Goal: Entertainment & Leisure: Consume media (video, audio)

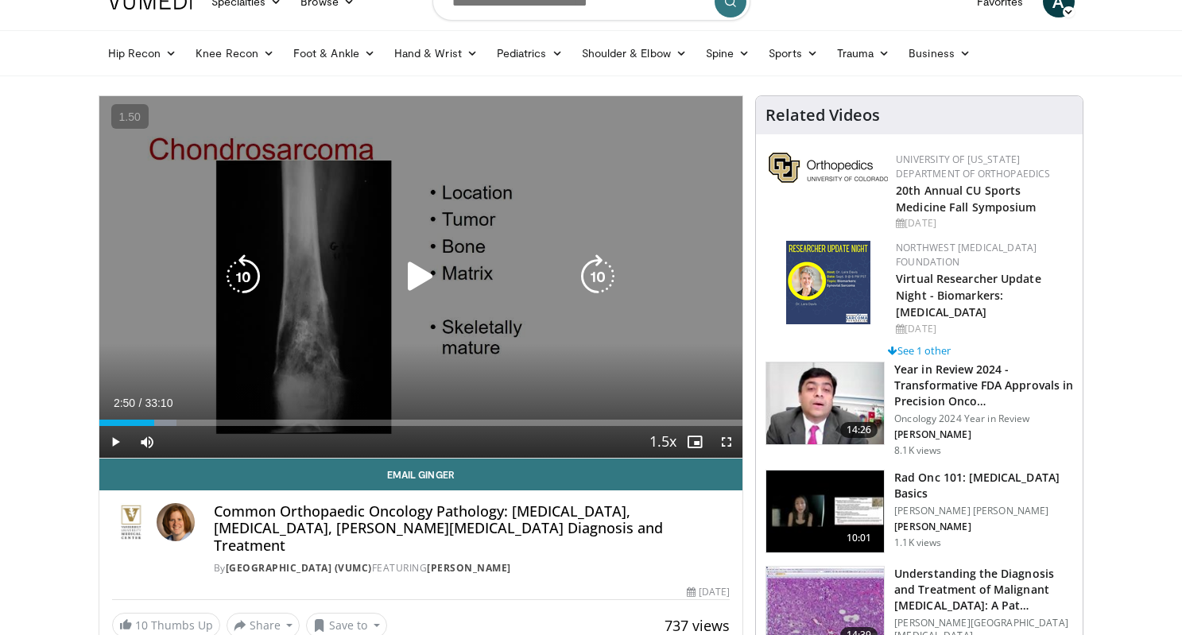
scroll to position [27, 0]
click at [417, 268] on icon "Video Player" at bounding box center [420, 276] width 45 height 45
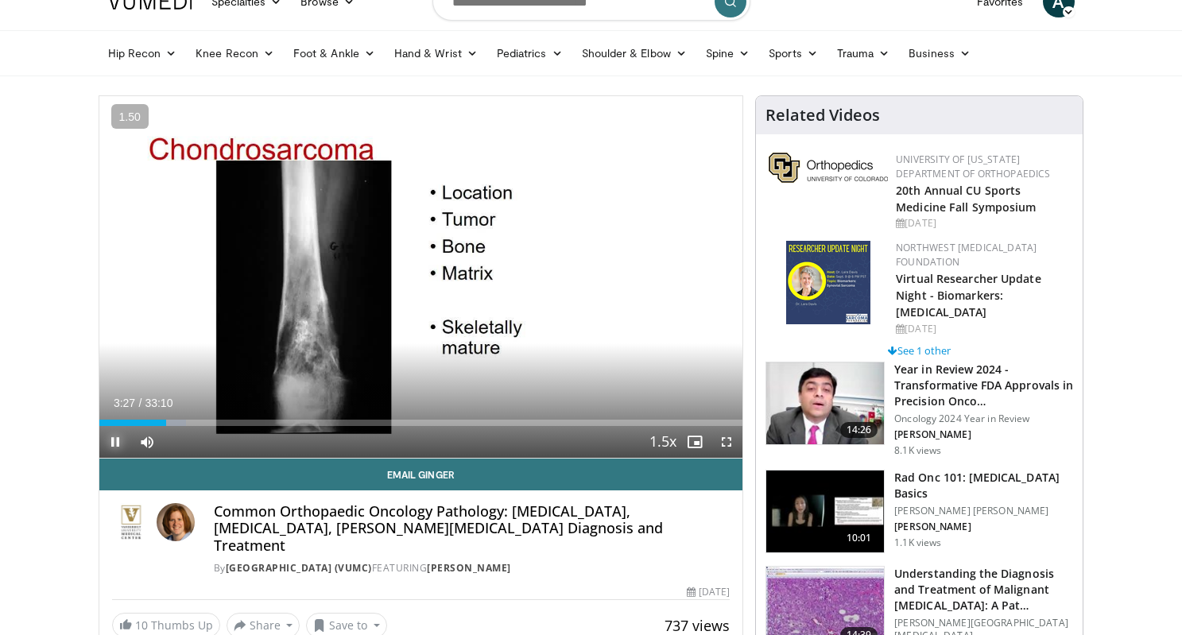
click at [109, 442] on span "Video Player" at bounding box center [115, 442] width 32 height 32
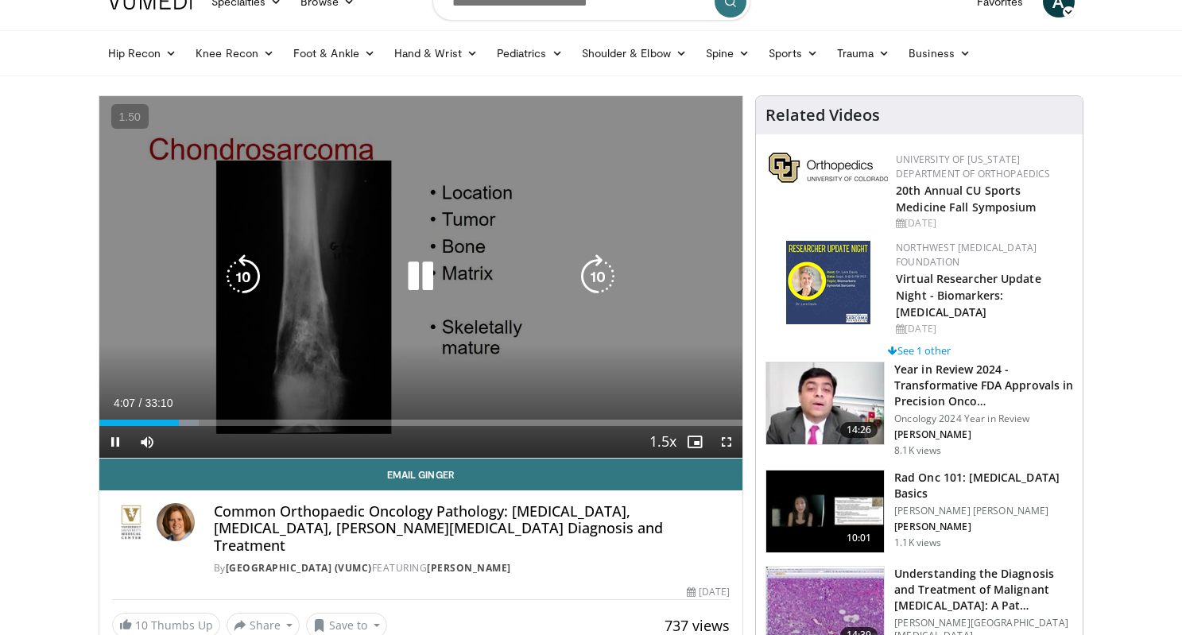
click at [430, 290] on icon "Video Player" at bounding box center [420, 276] width 45 height 45
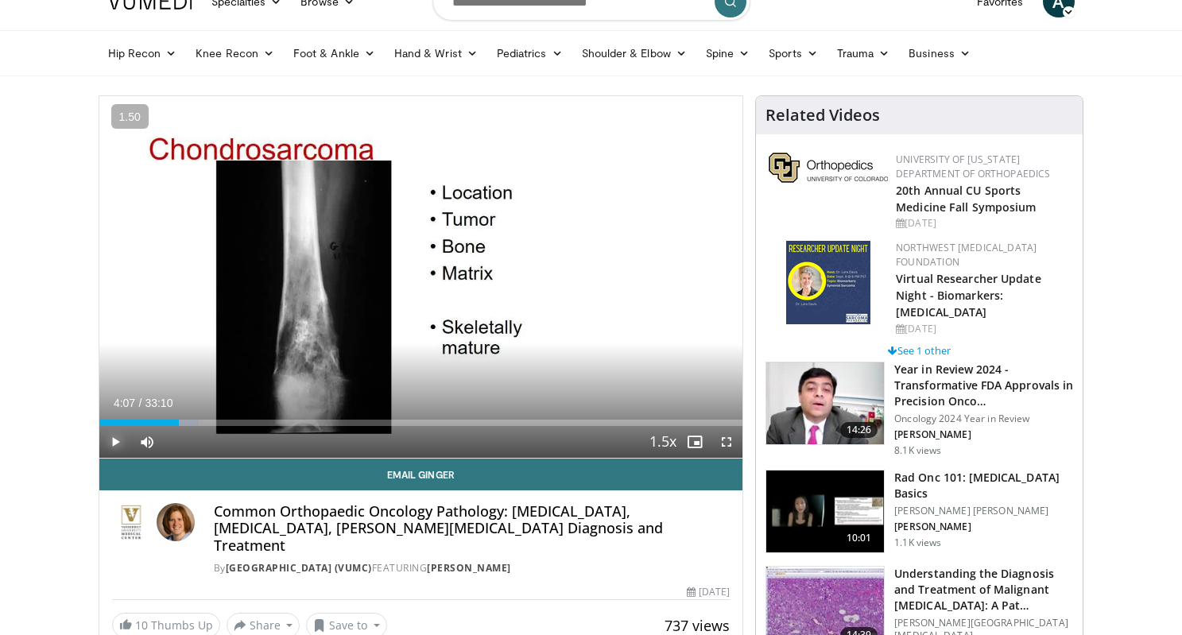
click at [118, 445] on span "Video Player" at bounding box center [115, 442] width 32 height 32
click at [725, 441] on span "Video Player" at bounding box center [726, 442] width 32 height 32
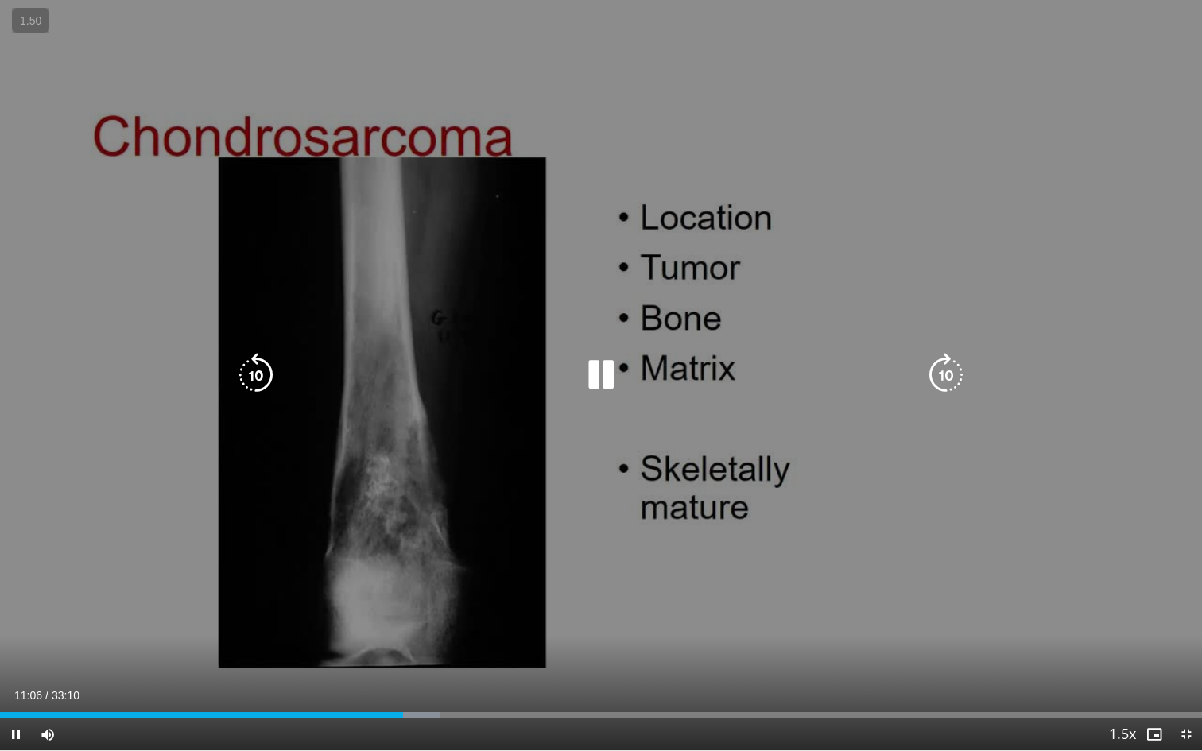
click at [599, 360] on icon "Video Player" at bounding box center [601, 375] width 45 height 45
click at [621, 379] on icon "Video Player" at bounding box center [601, 375] width 45 height 45
click at [594, 374] on icon "Video Player" at bounding box center [601, 375] width 45 height 45
click at [609, 363] on icon "Video Player" at bounding box center [601, 375] width 45 height 45
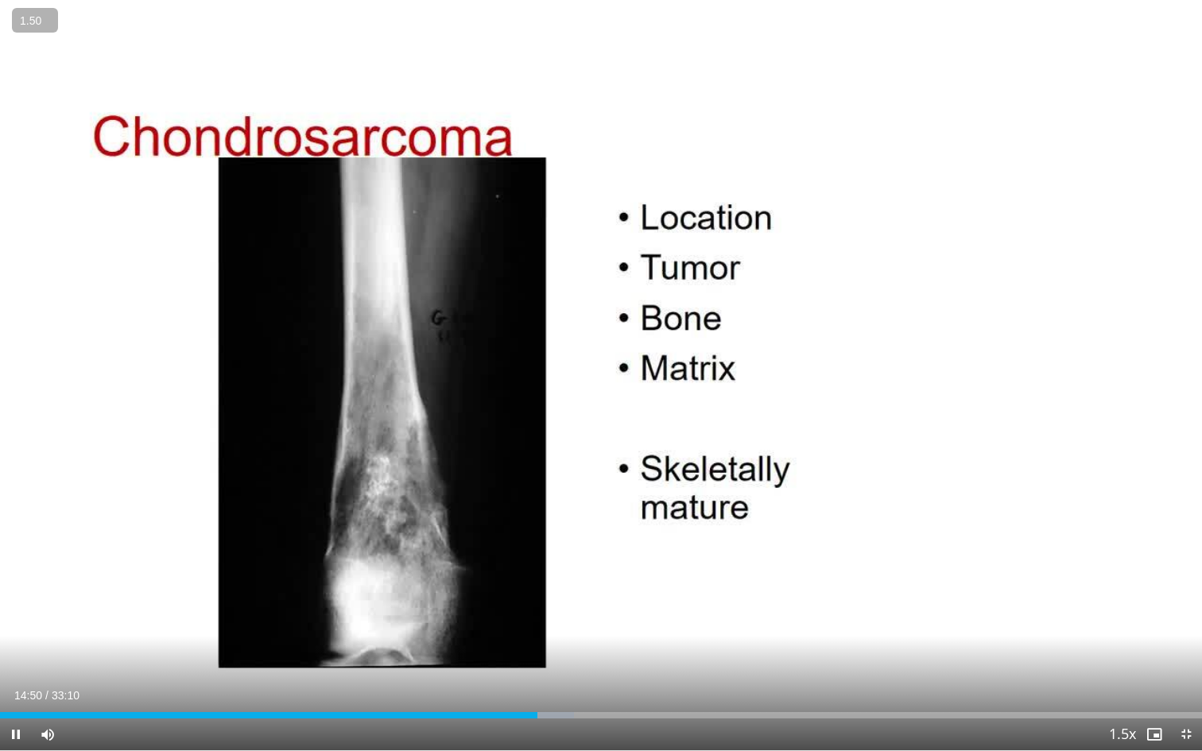
click at [0, 0] on button "+" at bounding box center [0, 0] width 0 height 0
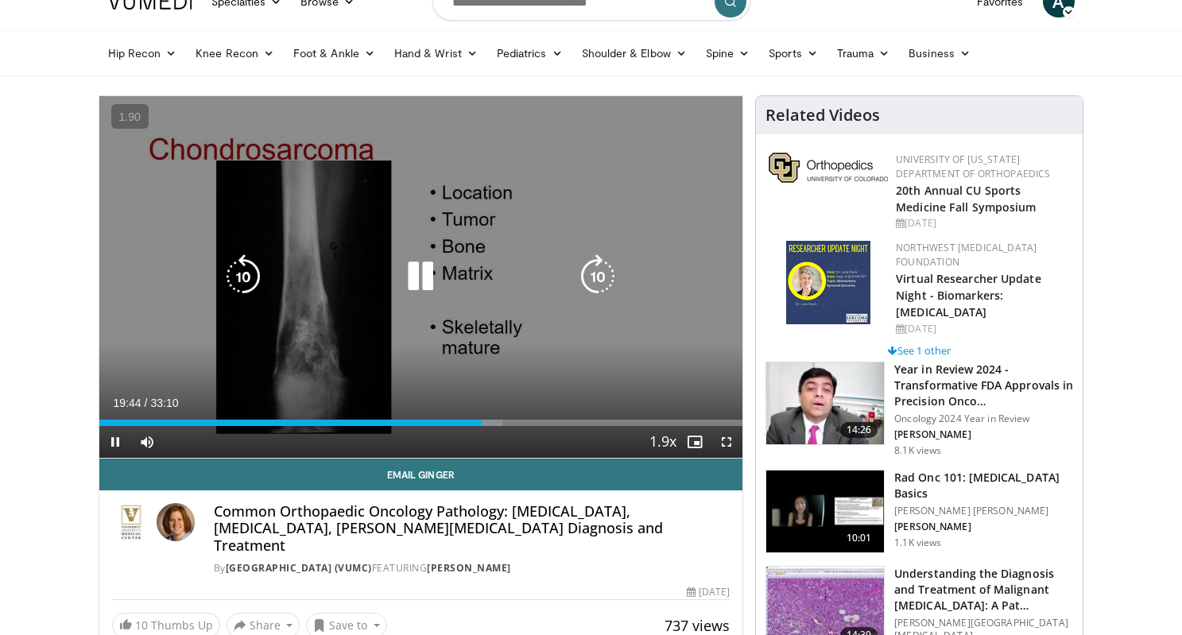
click at [433, 289] on icon "Video Player" at bounding box center [420, 276] width 45 height 45
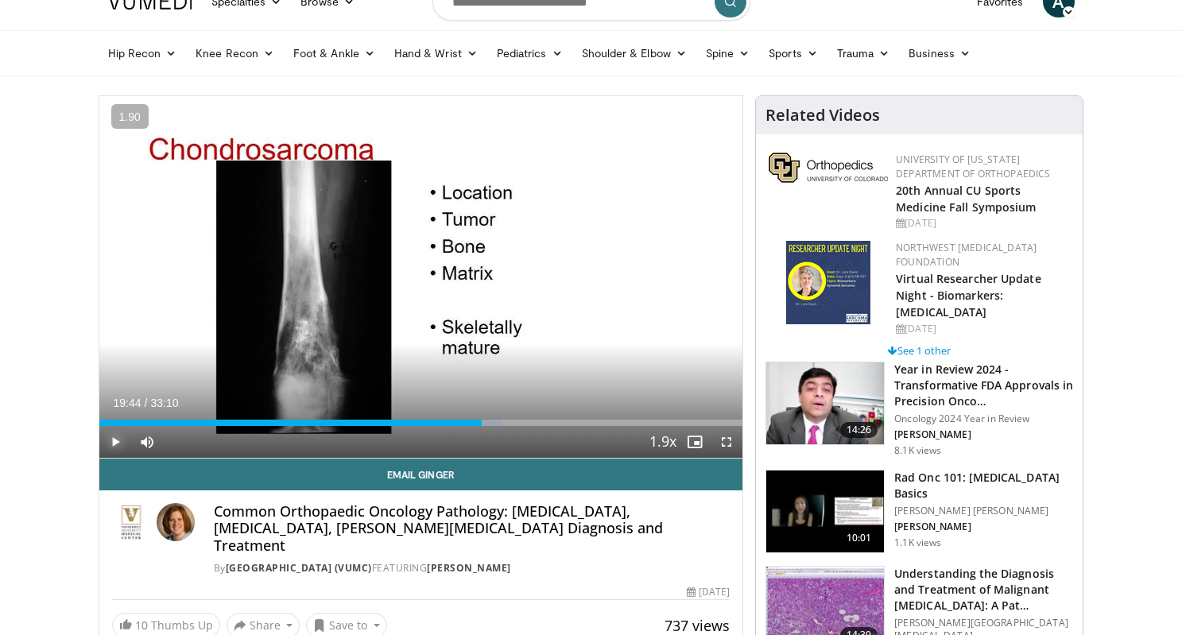
click at [119, 447] on span "Video Player" at bounding box center [115, 442] width 32 height 32
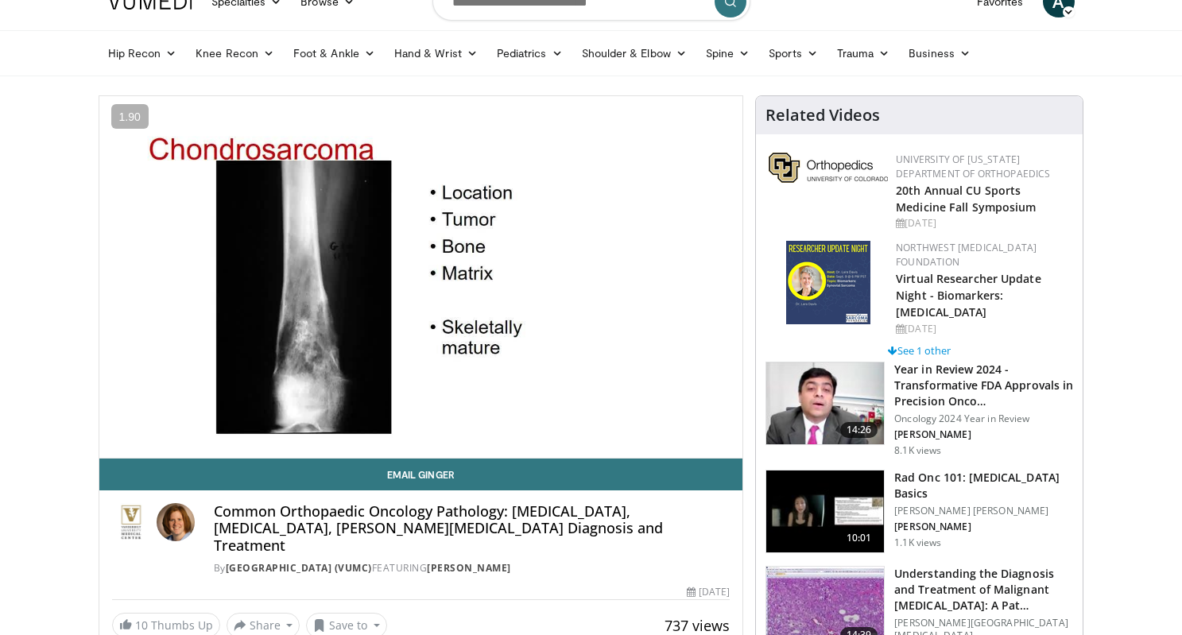
click at [99, 426] on button "Pause" at bounding box center [115, 442] width 32 height 32
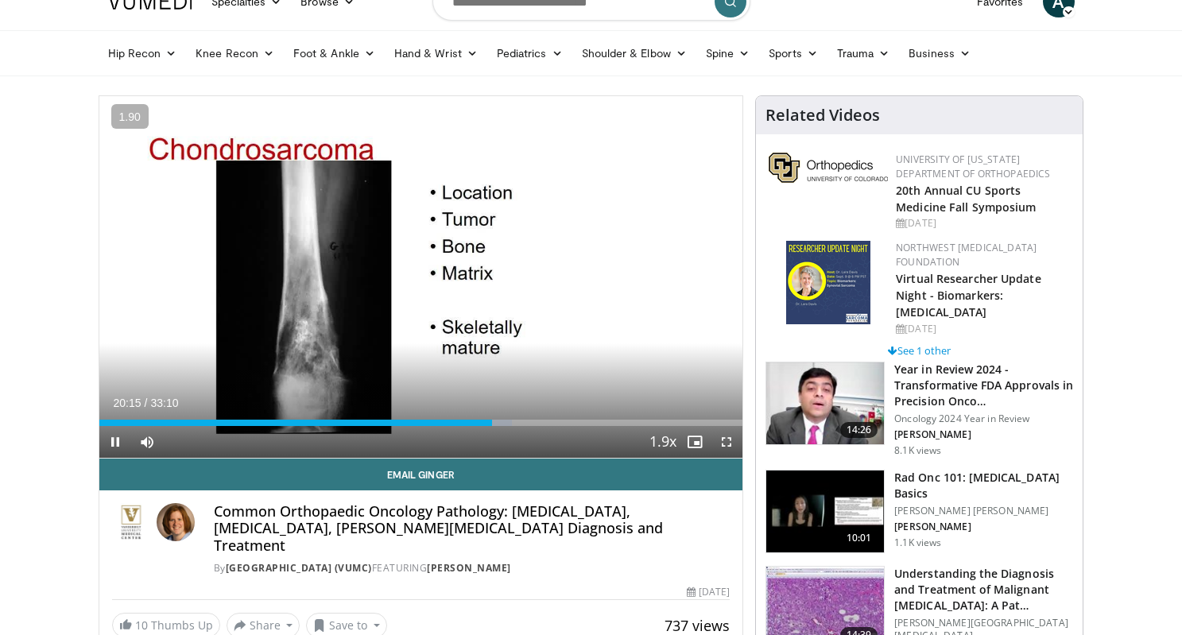
click at [186, 402] on div "Current Time 20:15 / Duration 33:10" at bounding box center [421, 403] width 644 height 14
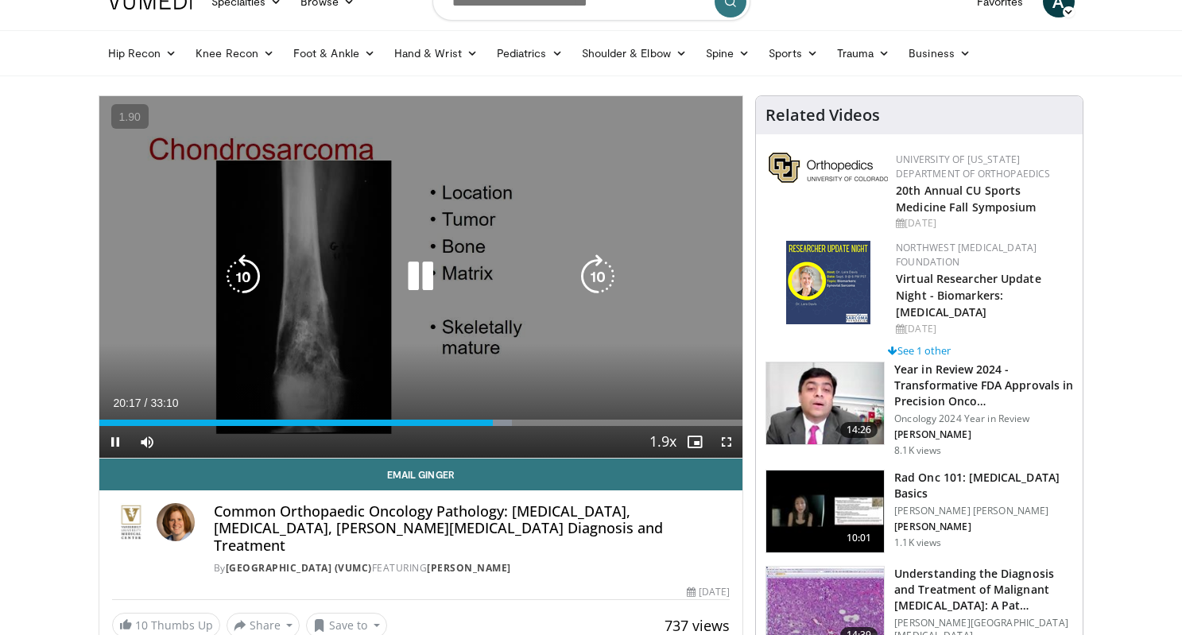
click at [420, 292] on icon "Video Player" at bounding box center [420, 276] width 45 height 45
click at [420, 283] on icon "Video Player" at bounding box center [420, 276] width 45 height 45
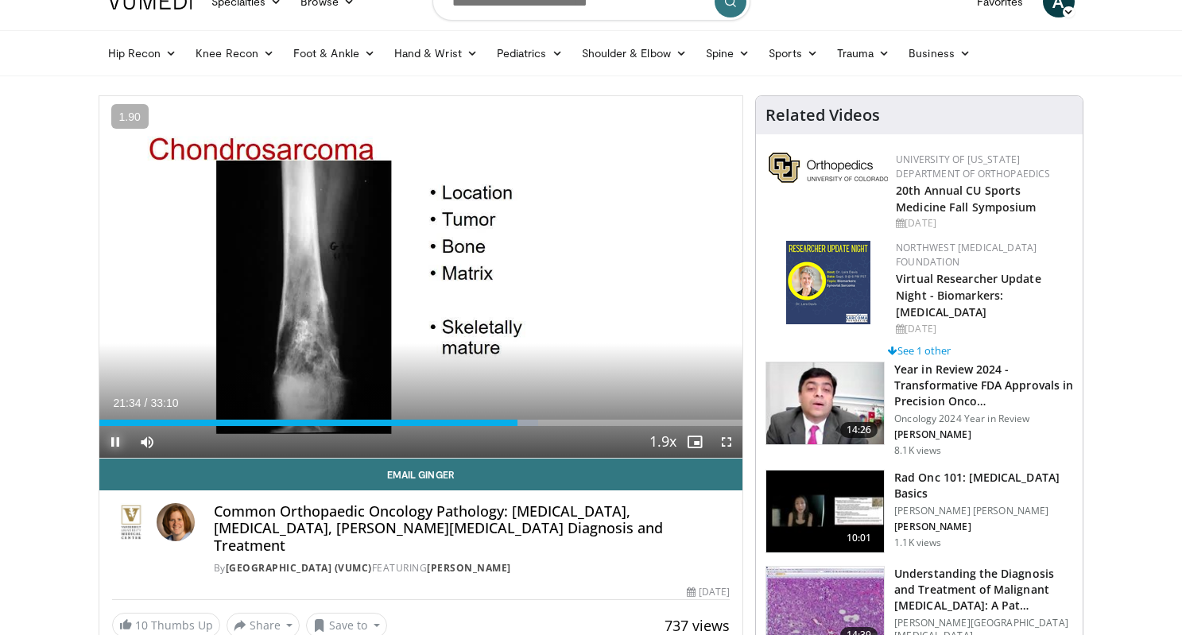
click at [117, 442] on span "Video Player" at bounding box center [115, 442] width 32 height 32
